Goal: Task Accomplishment & Management: Complete application form

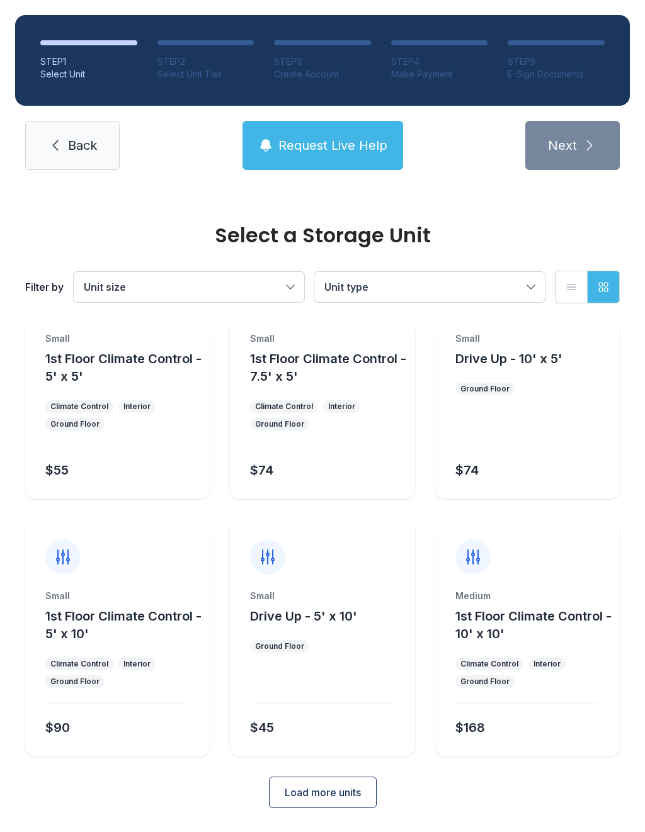
scroll to position [68, 0]
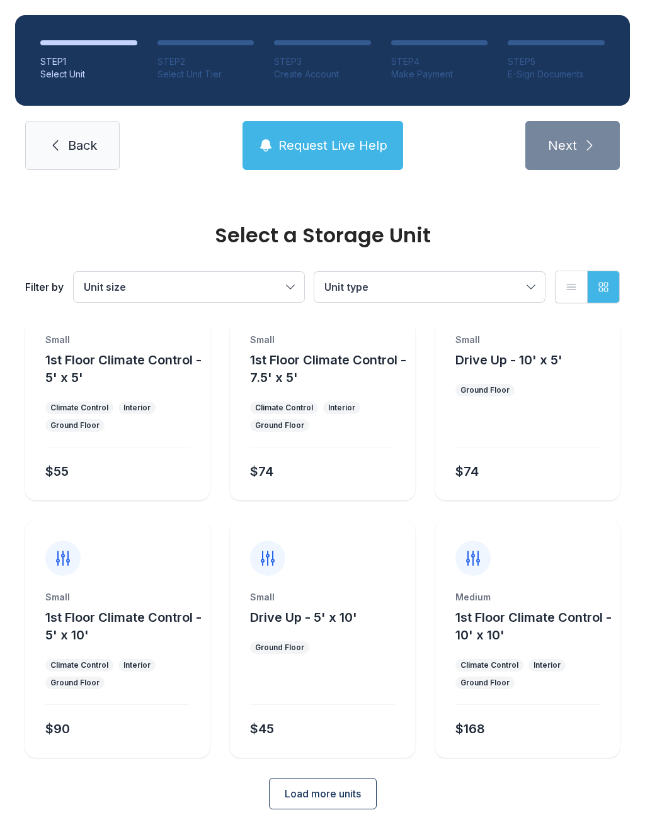
click at [165, 210] on div "Select a Storage Unit Filter by Unit size Unit type List view Grid view" at bounding box center [322, 257] width 599 height 144
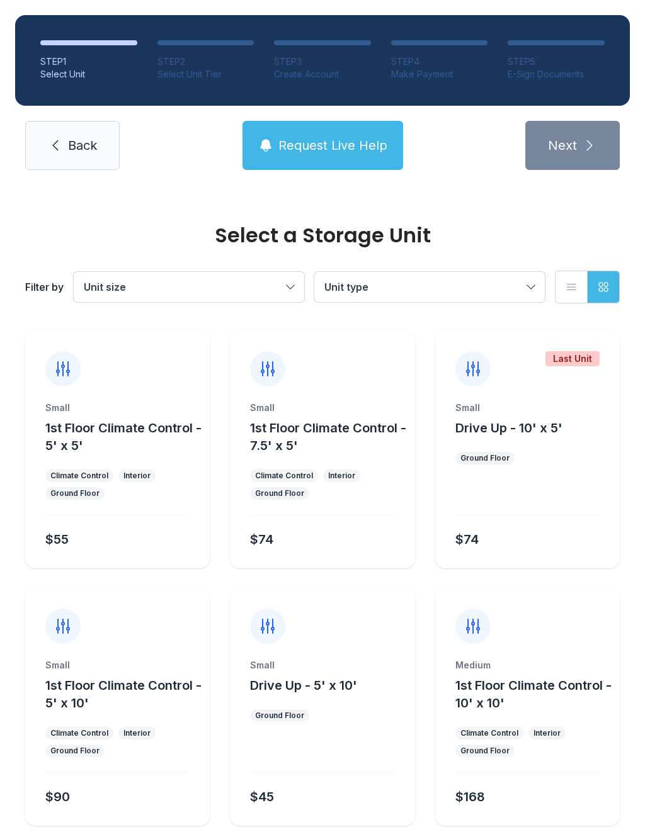
scroll to position [0, 0]
click at [94, 152] on span "Back" at bounding box center [82, 146] width 29 height 18
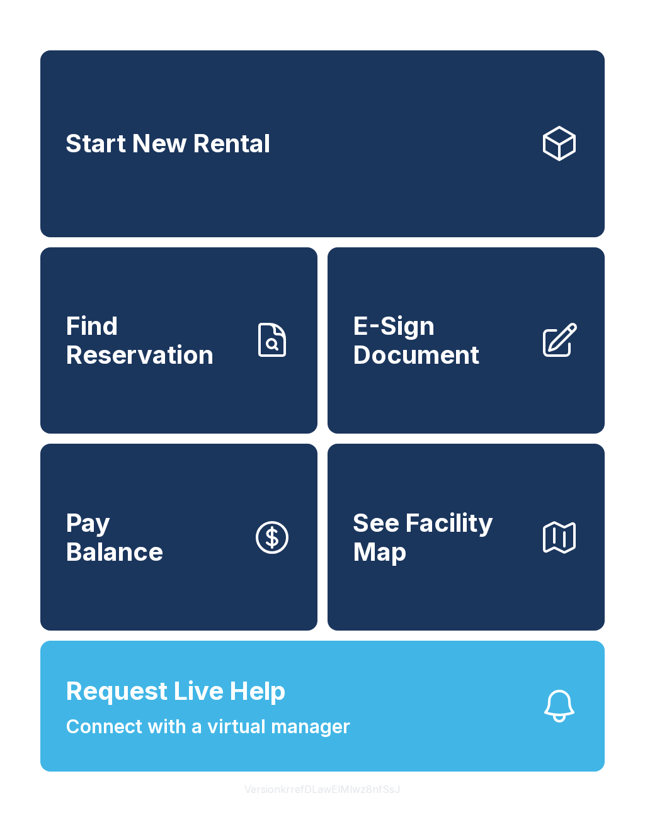
click at [173, 363] on span "Find Reservation" at bounding box center [153, 340] width 176 height 57
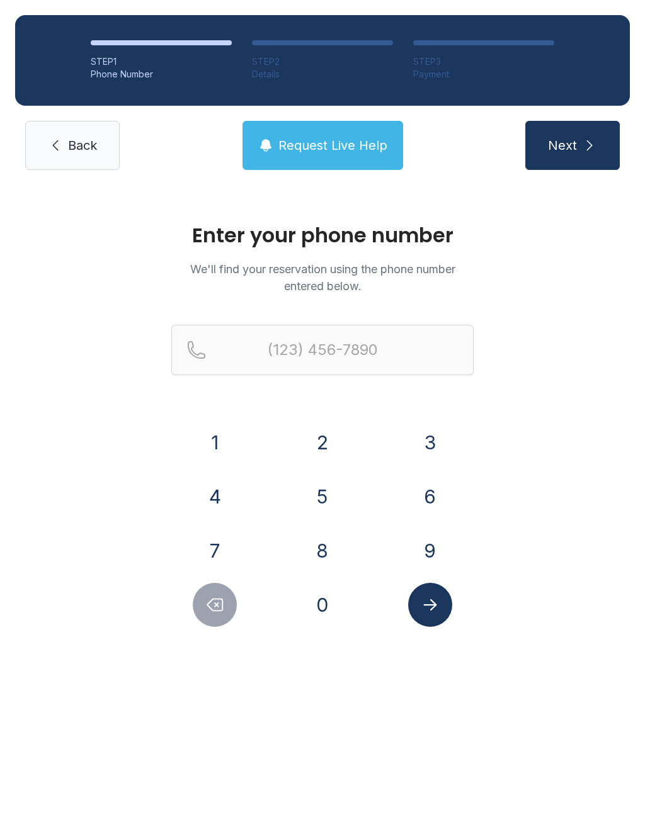
click at [329, 445] on button "2" at bounding box center [322, 443] width 44 height 44
click at [304, 504] on button "5" at bounding box center [322, 497] width 44 height 44
click at [450, 499] on button "6" at bounding box center [430, 497] width 44 height 44
click at [208, 500] on button "4" at bounding box center [215, 497] width 44 height 44
click at [222, 557] on button "7" at bounding box center [215, 551] width 44 height 44
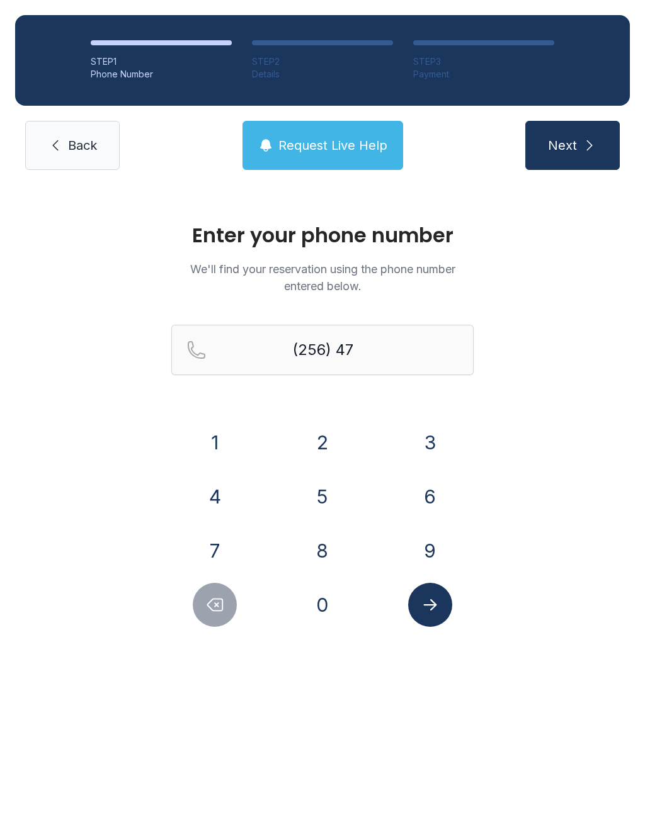
click at [326, 446] on button "2" at bounding box center [322, 443] width 44 height 44
click at [432, 496] on button "6" at bounding box center [430, 497] width 44 height 44
click at [329, 548] on button "8" at bounding box center [322, 551] width 44 height 44
click at [331, 436] on button "2" at bounding box center [322, 443] width 44 height 44
click at [217, 559] on button "7" at bounding box center [215, 551] width 44 height 44
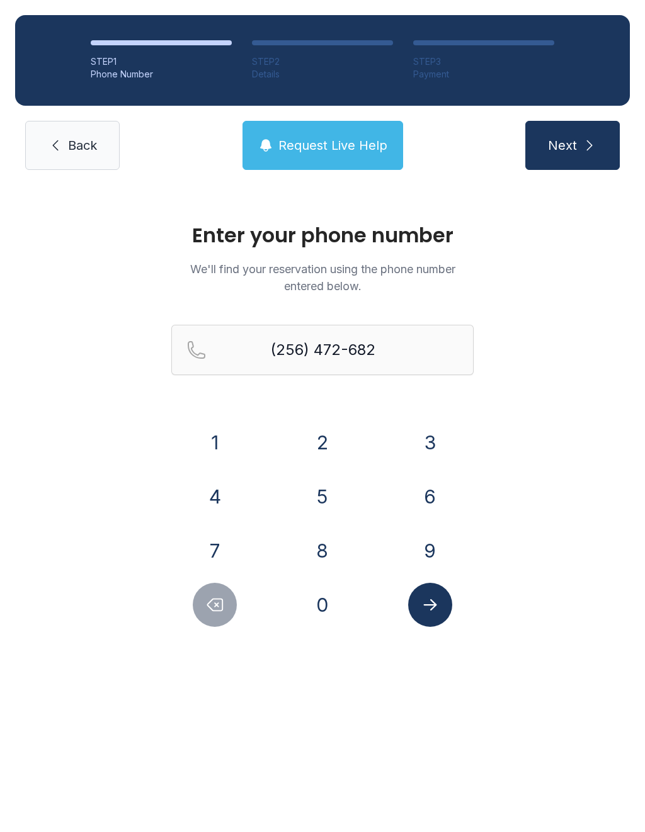
type input "[PHONE_NUMBER]"
click at [443, 616] on button "Submit lookup form" at bounding box center [430, 605] width 44 height 44
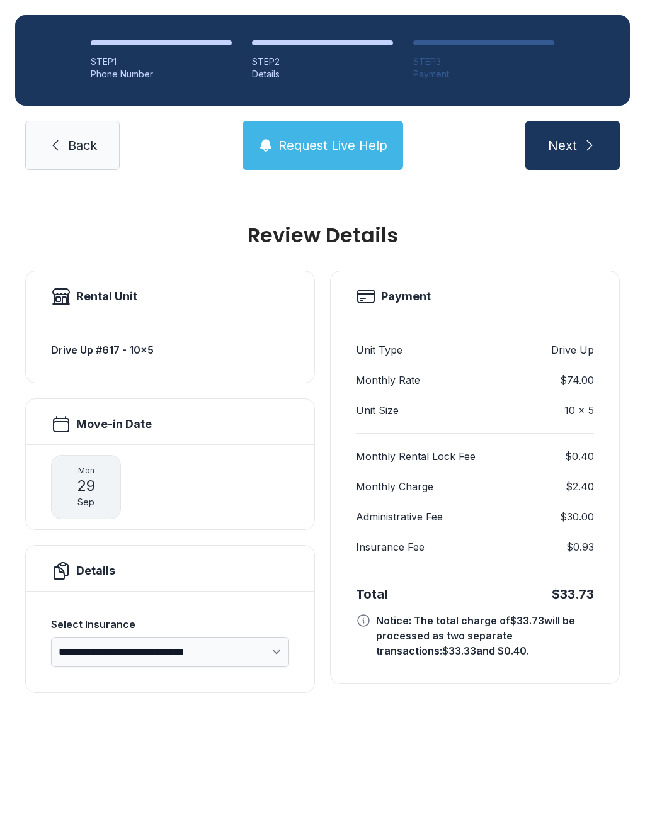
click at [83, 153] on span "Back" at bounding box center [82, 146] width 29 height 18
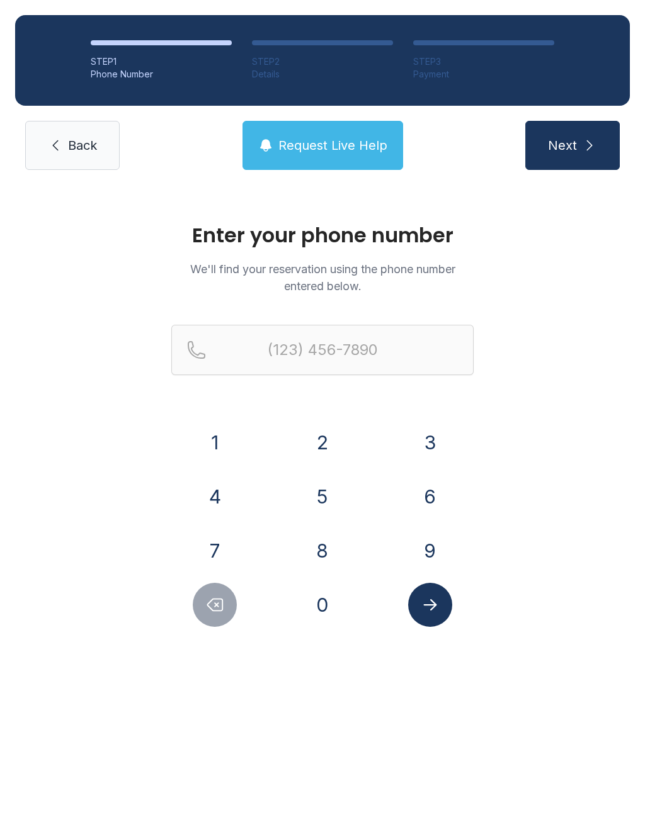
click at [71, 142] on span "Back" at bounding box center [82, 146] width 29 height 18
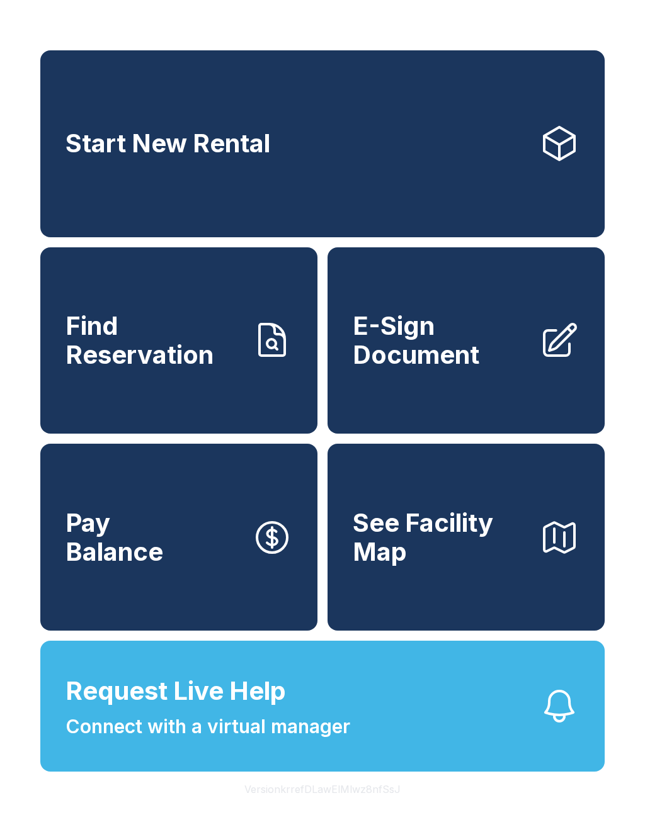
click at [463, 339] on span "E-Sign Document" at bounding box center [441, 340] width 176 height 57
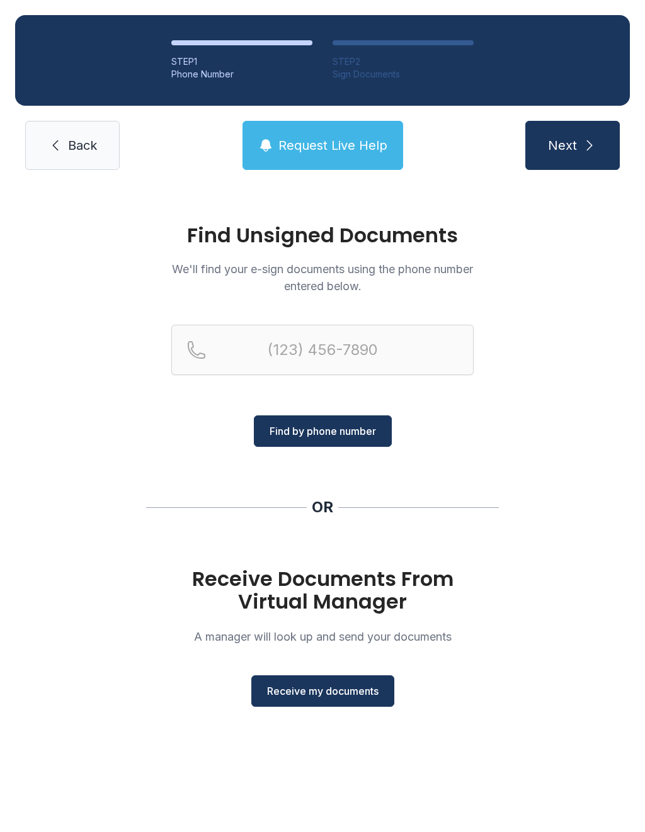
click at [343, 682] on button "Receive my documents" at bounding box center [322, 691] width 143 height 31
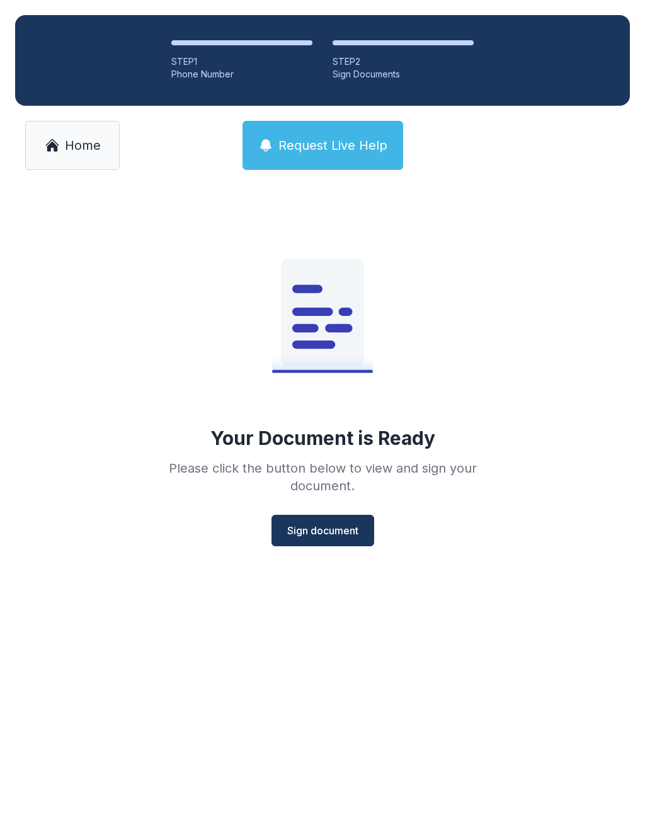
click at [345, 538] on button "Sign document" at bounding box center [322, 530] width 103 height 31
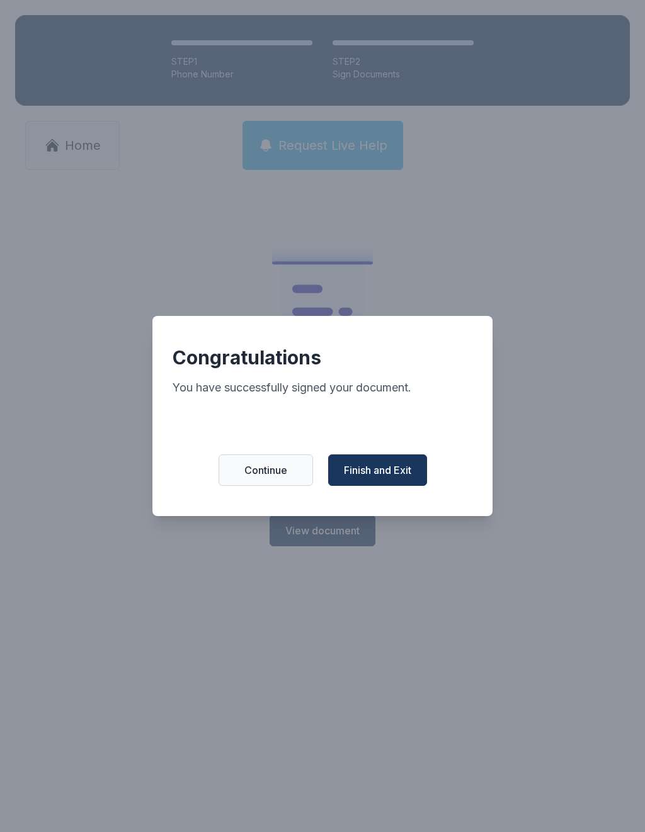
click at [396, 478] on span "Finish and Exit" at bounding box center [377, 470] width 67 height 15
